Goal: Find specific page/section: Find specific page/section

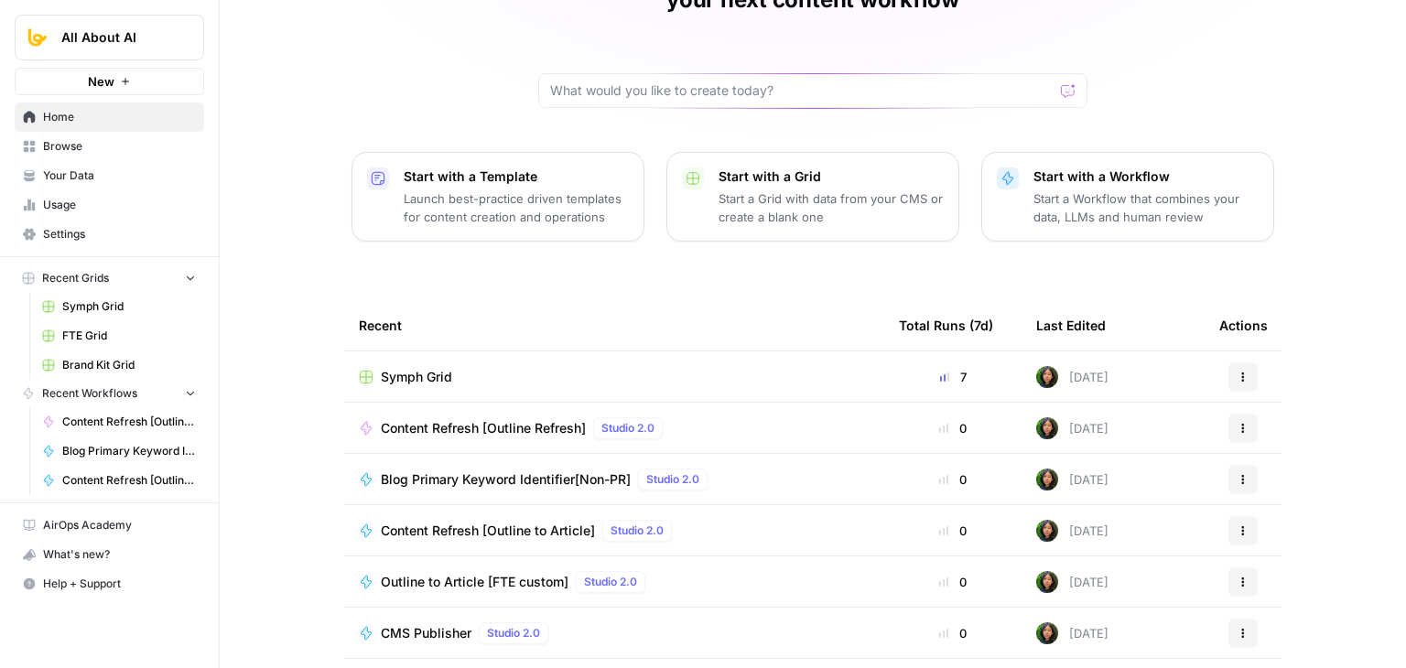
scroll to position [173, 0]
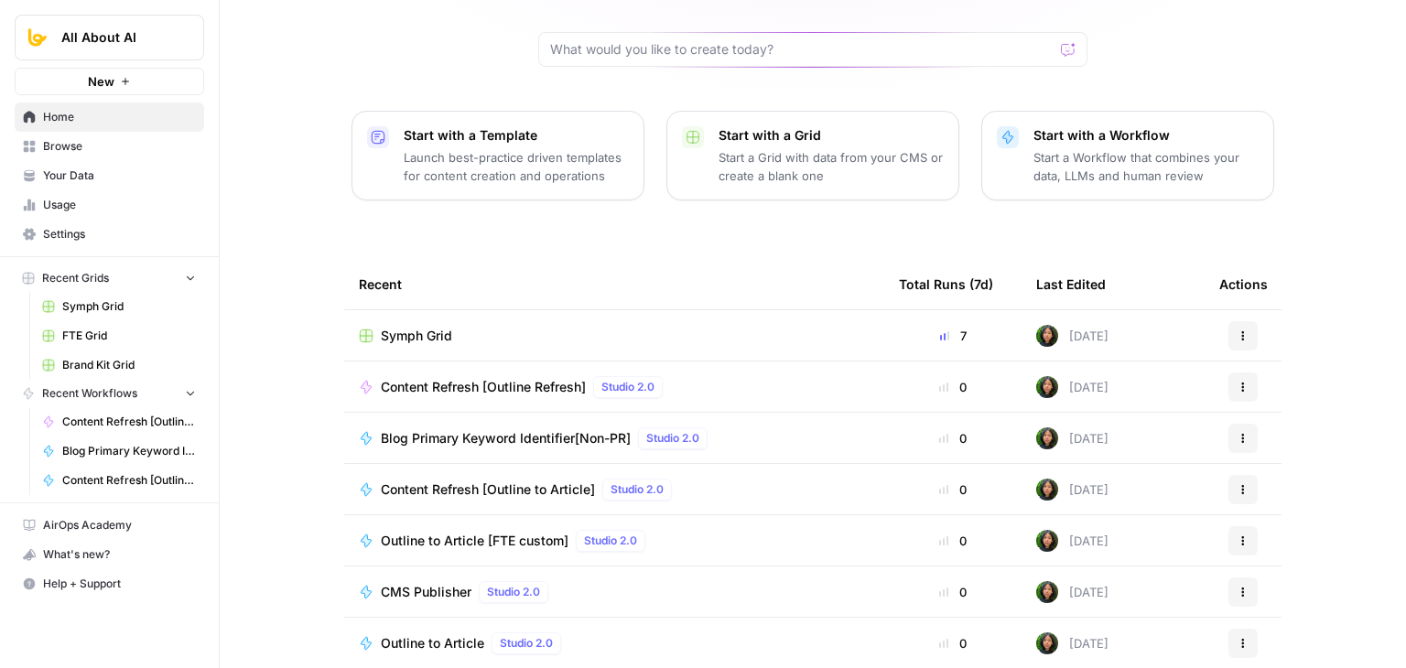
drag, startPoint x: 296, startPoint y: 294, endPoint x: 288, endPoint y: 455, distance: 161.3
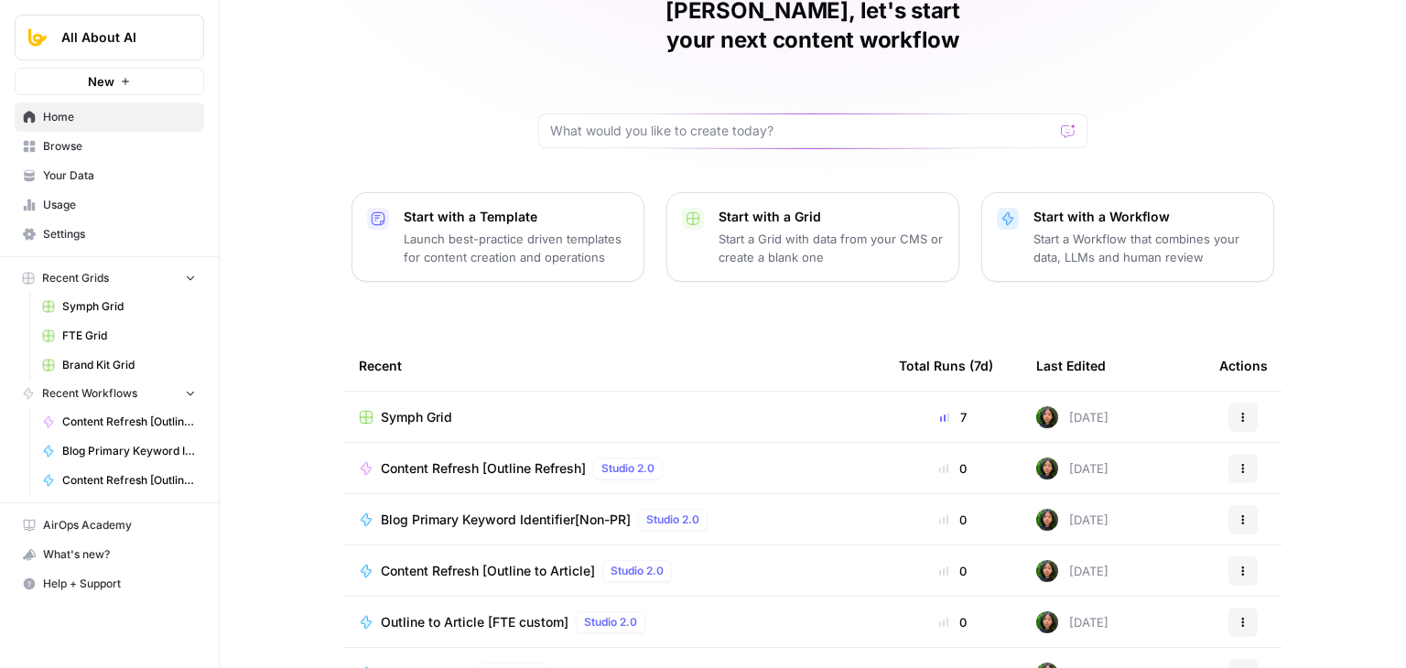
scroll to position [0, 0]
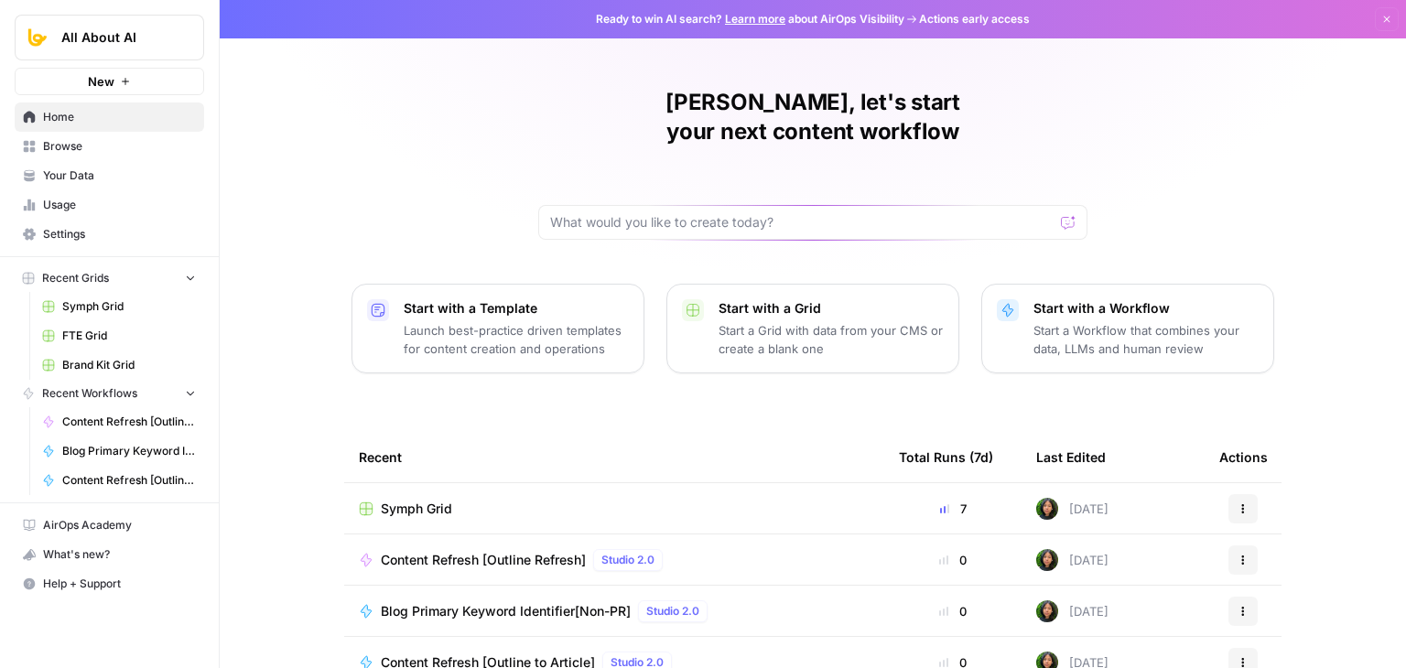
drag, startPoint x: 253, startPoint y: 287, endPoint x: 278, endPoint y: 166, distance: 123.5
click at [103, 177] on span "Your Data" at bounding box center [119, 176] width 153 height 16
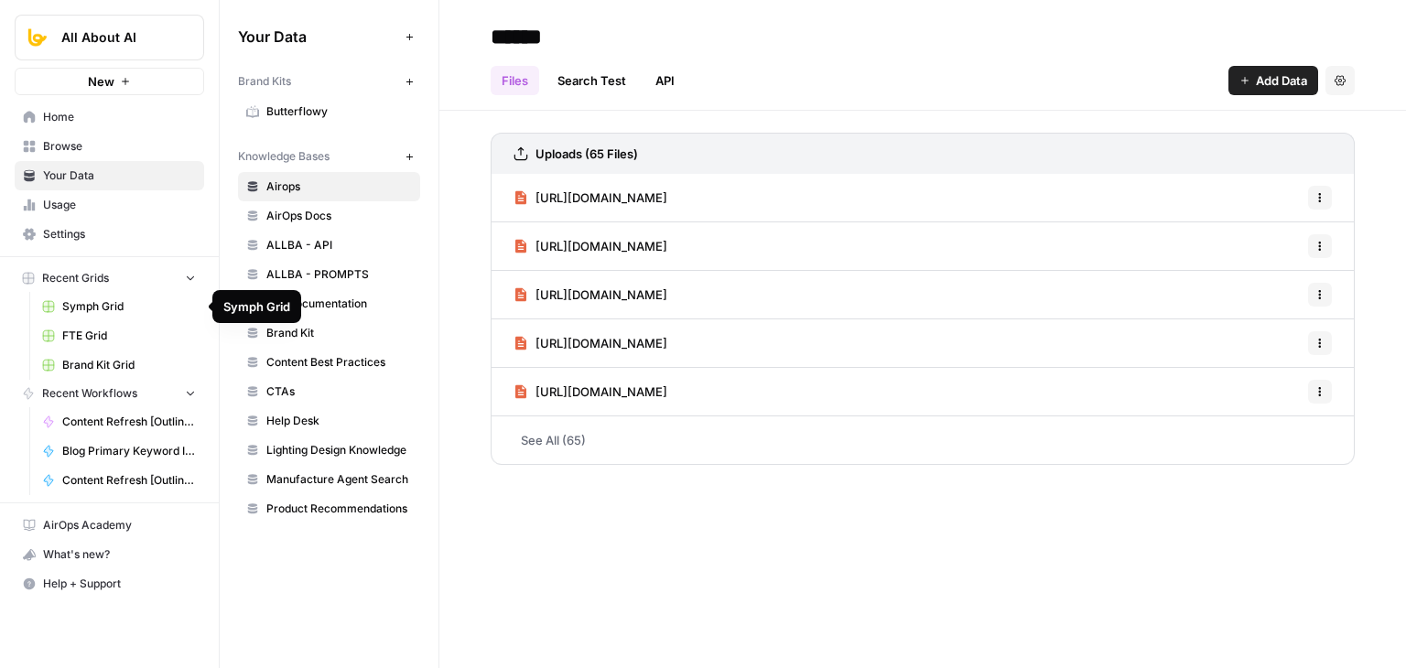
click at [114, 304] on span "Symph Grid" at bounding box center [129, 306] width 134 height 16
